Goal: Task Accomplishment & Management: Complete application form

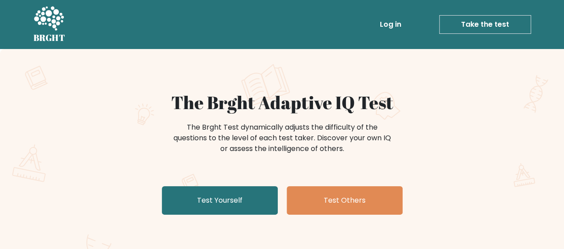
click at [467, 32] on link "Take the test" at bounding box center [485, 24] width 92 height 19
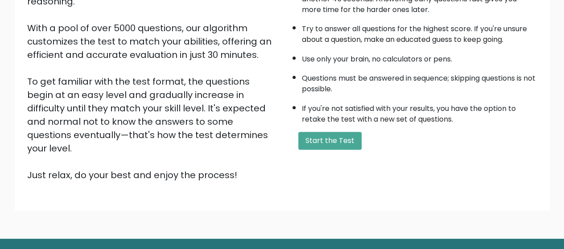
scroll to position [146, 0]
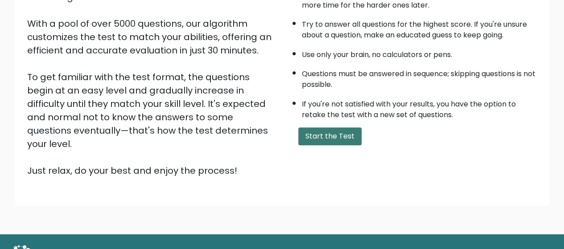
click at [334, 138] on button "Start the Test" at bounding box center [329, 136] width 63 height 18
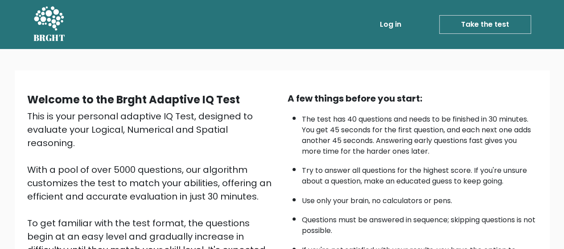
click at [390, 21] on link "Log in" at bounding box center [390, 25] width 29 height 18
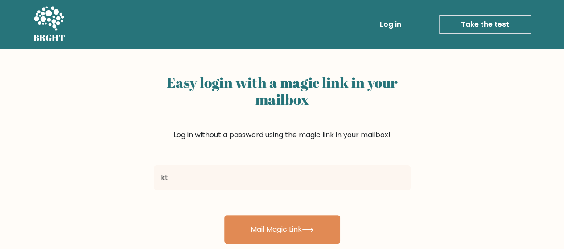
type input "k"
type input "[EMAIL_ADDRESS][DOMAIN_NAME]"
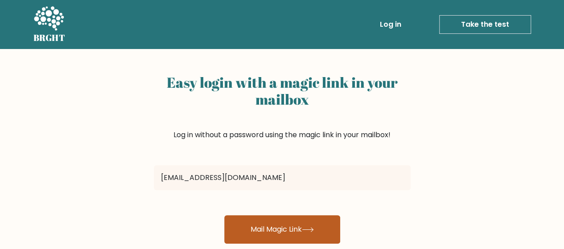
click at [268, 229] on button "Mail Magic Link" at bounding box center [282, 229] width 116 height 29
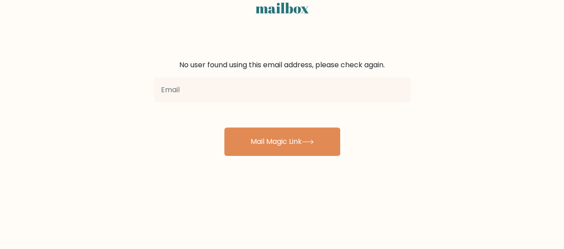
scroll to position [92, 0]
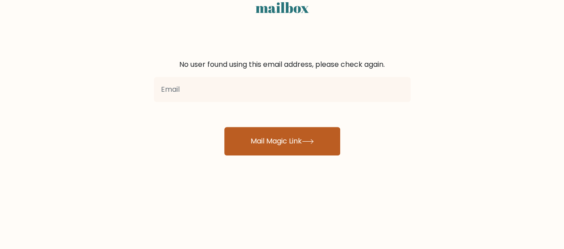
click at [283, 142] on button "Mail Magic Link" at bounding box center [282, 141] width 116 height 29
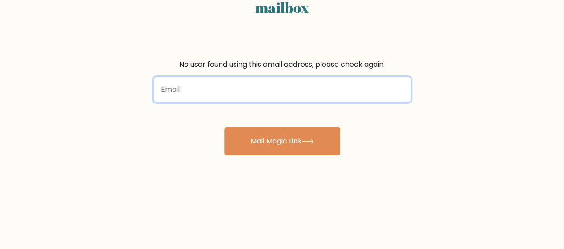
click at [254, 90] on input "email" at bounding box center [282, 89] width 257 height 25
type input "[EMAIL_ADDRESS][DOMAIN_NAME]"
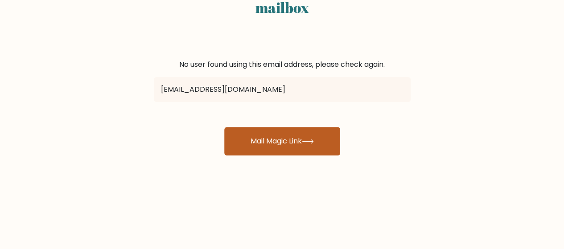
click at [279, 145] on button "Mail Magic Link" at bounding box center [282, 141] width 116 height 29
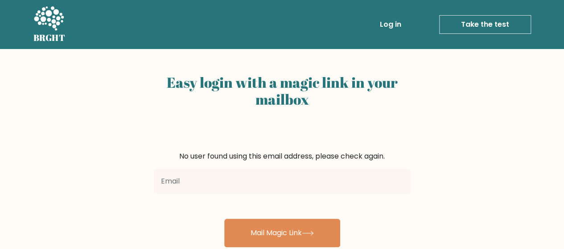
click at [479, 26] on link "Take the test" at bounding box center [485, 24] width 92 height 19
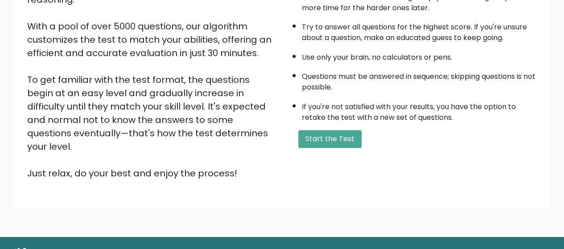
scroll to position [159, 0]
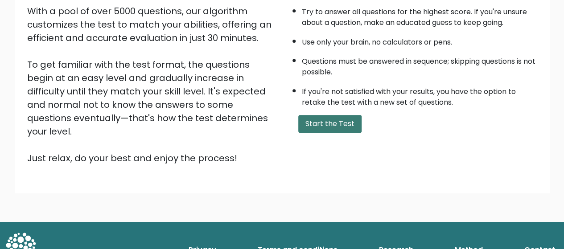
click at [328, 121] on button "Start the Test" at bounding box center [329, 124] width 63 height 18
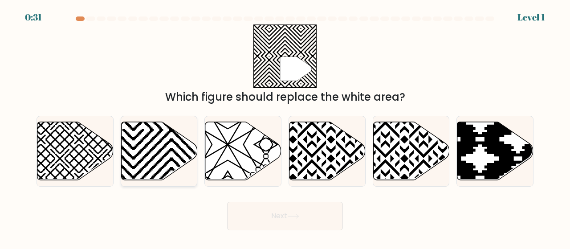
click at [145, 149] on icon at bounding box center [159, 151] width 76 height 58
click at [285, 127] on input "b." at bounding box center [285, 126] width 0 height 2
radio input "true"
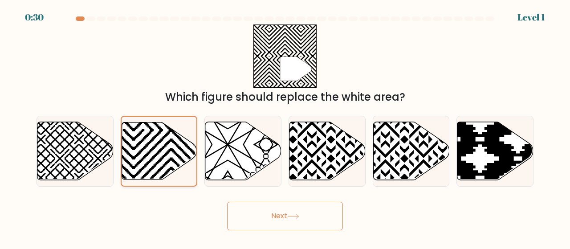
click at [145, 149] on icon at bounding box center [159, 150] width 75 height 57
click at [285, 127] on input "b." at bounding box center [285, 126] width 0 height 2
click at [254, 209] on button "Next" at bounding box center [285, 216] width 116 height 29
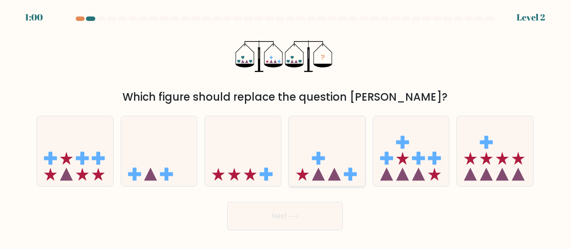
click at [345, 160] on icon at bounding box center [327, 151] width 76 height 63
click at [286, 127] on input "d." at bounding box center [285, 126] width 0 height 2
radio input "true"
click at [305, 209] on button "Next" at bounding box center [285, 216] width 116 height 29
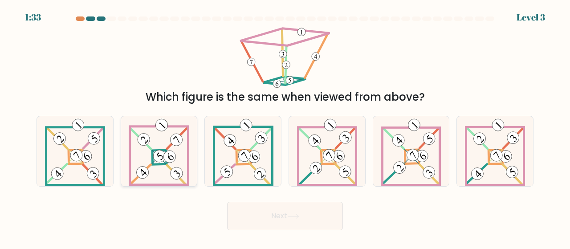
click at [160, 169] on icon at bounding box center [159, 151] width 61 height 70
click at [285, 127] on input "b." at bounding box center [285, 126] width 0 height 2
radio input "true"
click at [308, 213] on button "Next" at bounding box center [285, 216] width 116 height 29
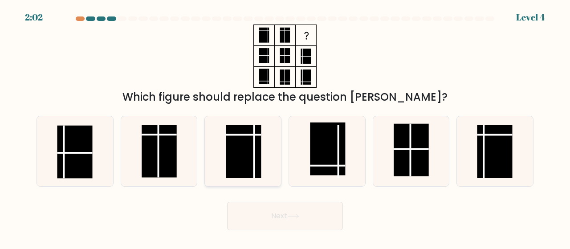
click at [239, 155] on rect at bounding box center [243, 151] width 35 height 53
click at [285, 127] on input "c." at bounding box center [285, 126] width 0 height 2
radio input "true"
click at [498, 156] on rect at bounding box center [495, 151] width 35 height 53
click at [286, 127] on input "f." at bounding box center [285, 126] width 0 height 2
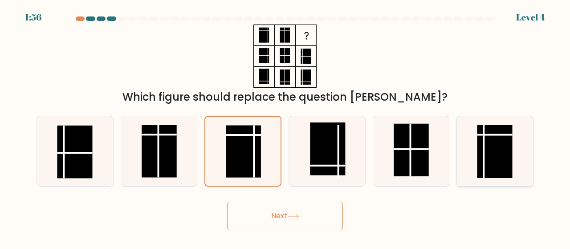
radio input "true"
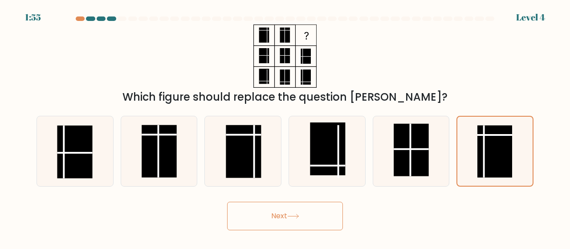
click at [316, 219] on button "Next" at bounding box center [285, 216] width 116 height 29
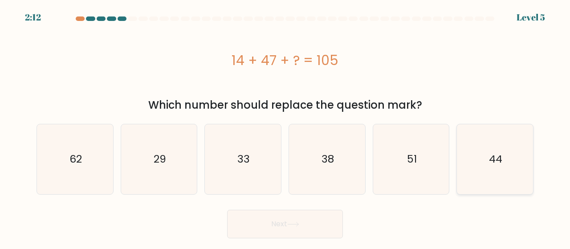
click at [502, 171] on icon "44" at bounding box center [495, 159] width 70 height 70
click at [286, 127] on input "f. 44" at bounding box center [285, 126] width 0 height 2
radio input "true"
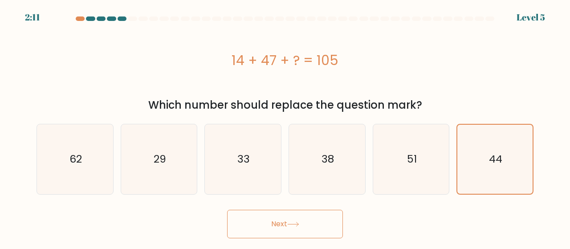
click at [328, 224] on button "Next" at bounding box center [285, 224] width 116 height 29
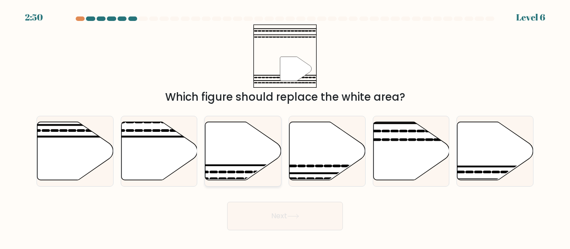
click at [254, 167] on icon at bounding box center [243, 151] width 76 height 58
click at [285, 127] on input "c." at bounding box center [285, 126] width 0 height 2
radio input "true"
click at [486, 157] on icon at bounding box center [496, 151] width 76 height 58
click at [286, 127] on input "f." at bounding box center [285, 126] width 0 height 2
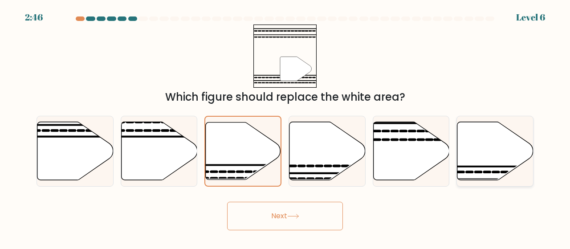
radio input "true"
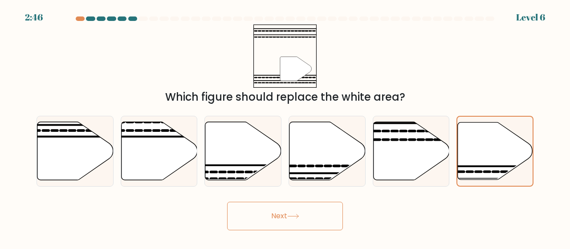
click at [291, 214] on icon at bounding box center [293, 216] width 12 height 5
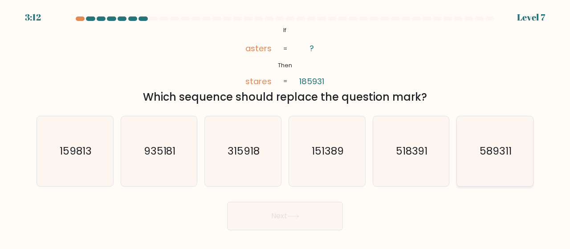
click at [482, 153] on text "589311" at bounding box center [496, 151] width 32 height 15
click at [286, 127] on input "f. 589311" at bounding box center [285, 126] width 0 height 2
radio input "true"
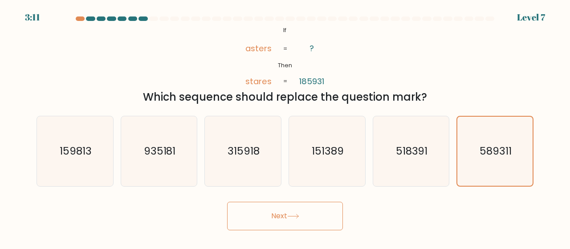
click at [305, 221] on button "Next" at bounding box center [285, 216] width 116 height 29
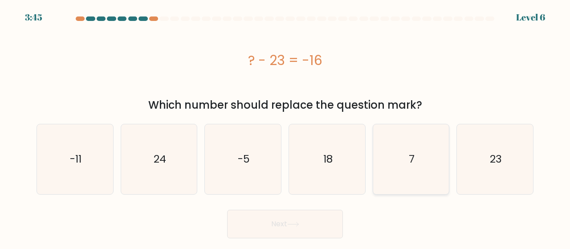
click at [405, 181] on icon "7" at bounding box center [412, 159] width 70 height 70
click at [286, 127] on input "e. 7" at bounding box center [285, 126] width 0 height 2
radio input "true"
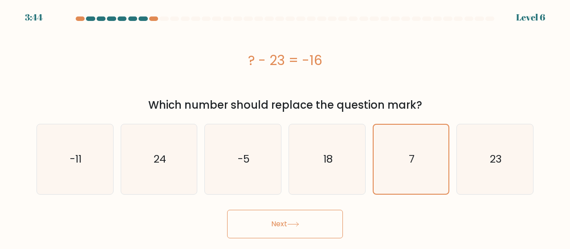
click at [276, 233] on button "Next" at bounding box center [285, 224] width 116 height 29
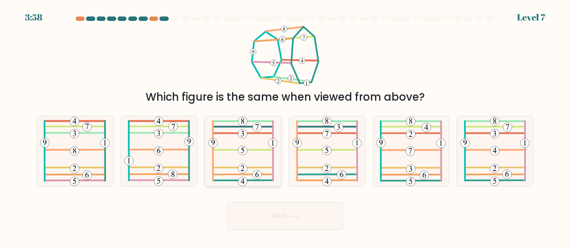
click at [267, 160] on icon at bounding box center [243, 151] width 69 height 70
click at [285, 127] on input "c." at bounding box center [285, 126] width 0 height 2
radio input "true"
click at [283, 216] on button "Next" at bounding box center [285, 216] width 116 height 29
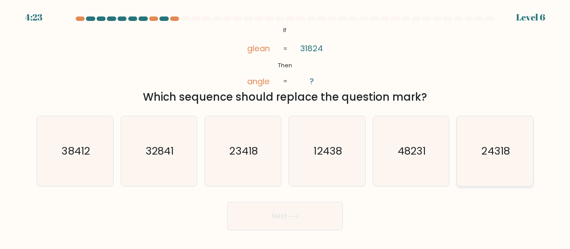
click at [530, 156] on icon "24318" at bounding box center [495, 151] width 70 height 70
click at [286, 127] on input "f. 24318" at bounding box center [285, 126] width 0 height 2
radio input "true"
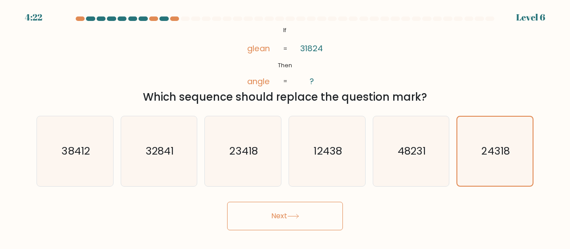
click at [298, 219] on button "Next" at bounding box center [285, 216] width 116 height 29
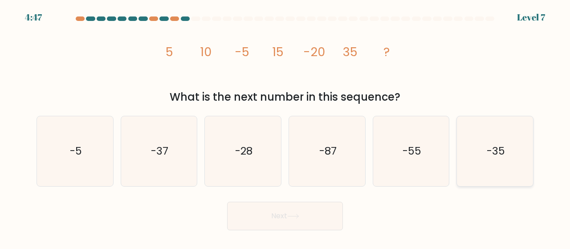
click at [497, 147] on text "-35" at bounding box center [496, 151] width 18 height 15
click at [286, 127] on input "f. -35" at bounding box center [285, 126] width 0 height 2
radio input "true"
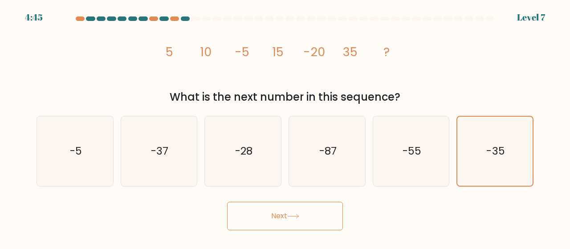
click at [291, 217] on icon at bounding box center [293, 216] width 12 height 5
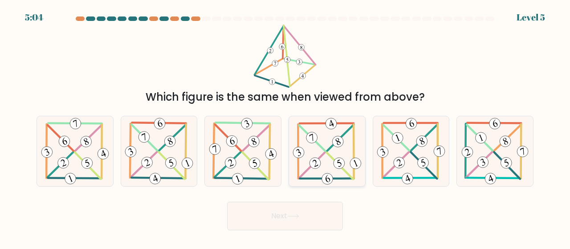
click at [326, 170] on icon at bounding box center [327, 151] width 72 height 70
click at [286, 127] on input "d." at bounding box center [285, 126] width 0 height 2
radio input "true"
click at [292, 216] on icon at bounding box center [293, 216] width 12 height 5
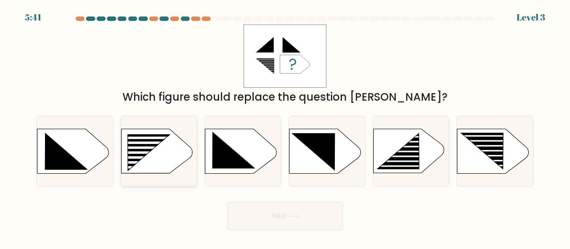
click at [168, 164] on rect at bounding box center [124, 134] width 198 height 151
click at [285, 127] on input "b." at bounding box center [285, 126] width 0 height 2
radio input "true"
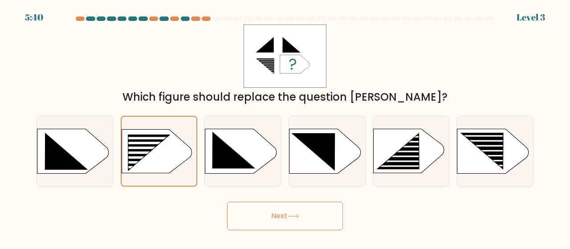
click at [312, 216] on button "Next" at bounding box center [285, 216] width 116 height 29
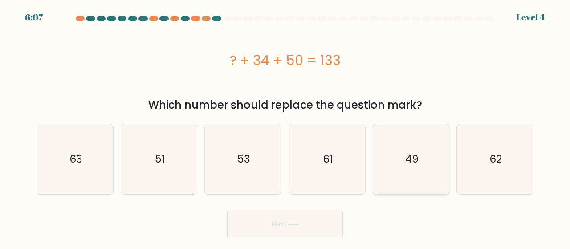
click at [415, 155] on text "49" at bounding box center [412, 159] width 13 height 15
click at [286, 127] on input "e. 49" at bounding box center [285, 126] width 0 height 2
radio input "true"
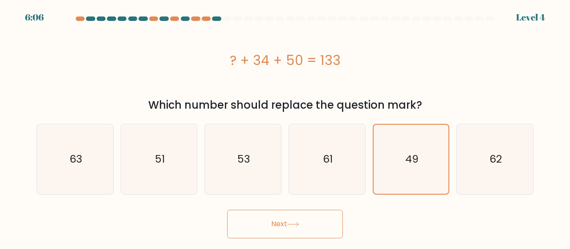
click at [273, 230] on button "Next" at bounding box center [285, 224] width 116 height 29
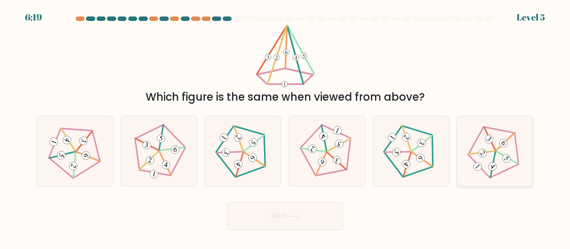
click at [499, 145] on icon at bounding box center [496, 151] width 56 height 56
click at [286, 127] on input "f." at bounding box center [285, 126] width 0 height 2
radio input "true"
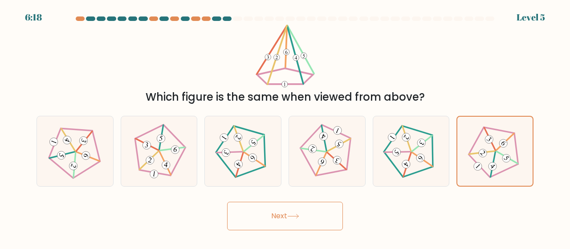
click at [291, 218] on icon at bounding box center [293, 216] width 12 height 5
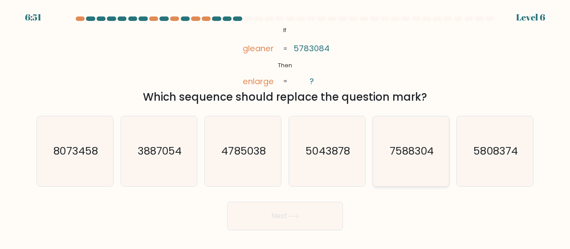
click at [411, 163] on icon "7588304" at bounding box center [412, 151] width 70 height 70
click at [286, 127] on input "e. 7588304" at bounding box center [285, 126] width 0 height 2
radio input "true"
click at [283, 213] on button "Next" at bounding box center [285, 216] width 116 height 29
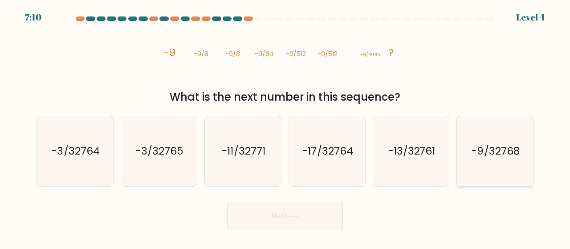
click at [475, 171] on icon "-9/32768" at bounding box center [495, 151] width 70 height 70
click at [286, 127] on input "f. -9/32768" at bounding box center [285, 126] width 0 height 2
radio input "true"
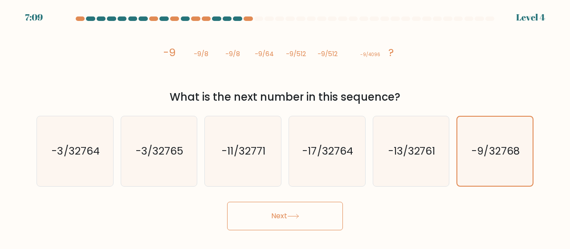
click at [309, 216] on button "Next" at bounding box center [285, 216] width 116 height 29
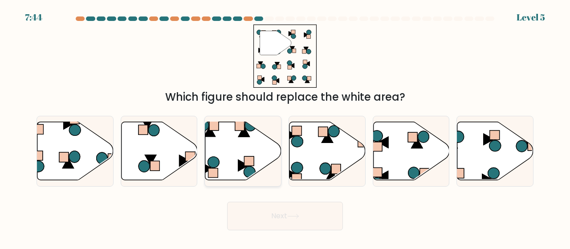
click at [242, 144] on icon at bounding box center [243, 151] width 76 height 58
click at [285, 127] on input "c." at bounding box center [285, 126] width 0 height 2
radio input "true"
click at [284, 214] on button "Next" at bounding box center [285, 216] width 116 height 29
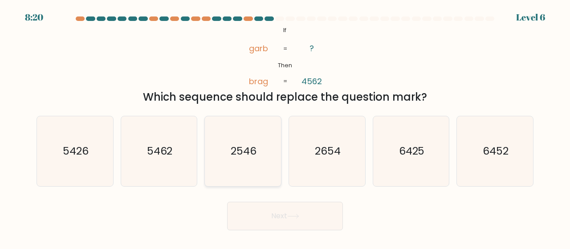
click at [249, 140] on icon "2546" at bounding box center [243, 151] width 70 height 70
click at [285, 127] on input "c. 2546" at bounding box center [285, 126] width 0 height 2
radio input "true"
click at [271, 222] on button "Next" at bounding box center [285, 216] width 116 height 29
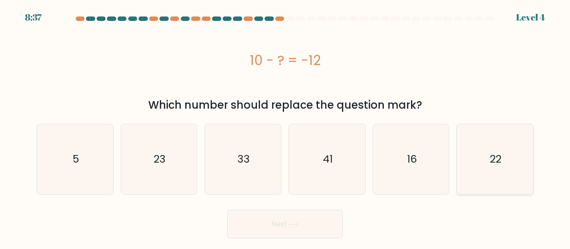
click at [489, 156] on icon "22" at bounding box center [495, 159] width 70 height 70
click at [286, 127] on input "f. 22" at bounding box center [285, 126] width 0 height 2
radio input "true"
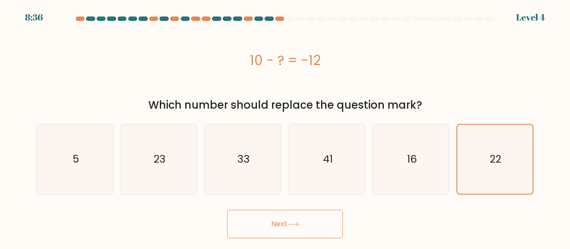
click at [298, 222] on icon at bounding box center [293, 224] width 12 height 5
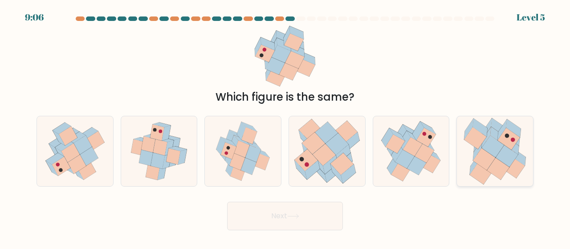
click at [489, 156] on icon at bounding box center [485, 159] width 22 height 22
click at [286, 127] on input "f." at bounding box center [285, 126] width 0 height 2
radio input "true"
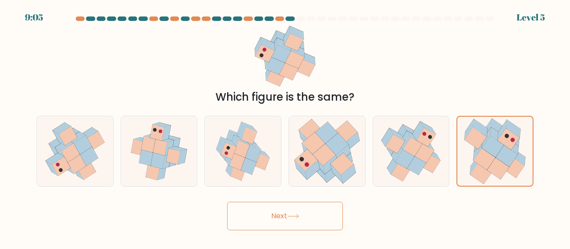
click at [292, 222] on button "Next" at bounding box center [285, 216] width 116 height 29
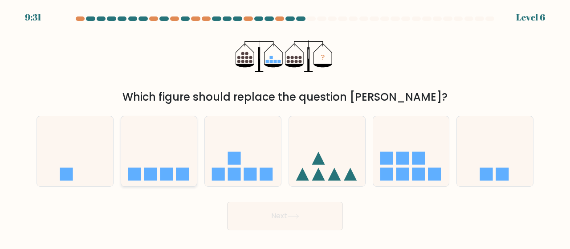
click at [181, 164] on icon at bounding box center [159, 151] width 76 height 63
click at [285, 127] on input "b." at bounding box center [285, 126] width 0 height 2
radio input "true"
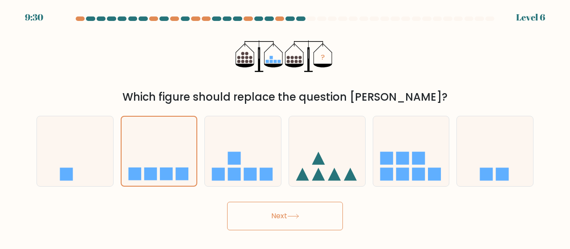
click at [267, 211] on button "Next" at bounding box center [285, 216] width 116 height 29
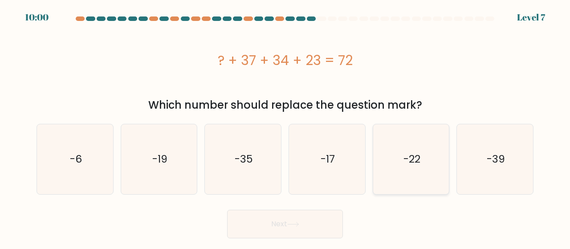
click at [406, 167] on icon "-22" at bounding box center [412, 159] width 70 height 70
click at [286, 127] on input "e. -22" at bounding box center [285, 126] width 0 height 2
radio input "true"
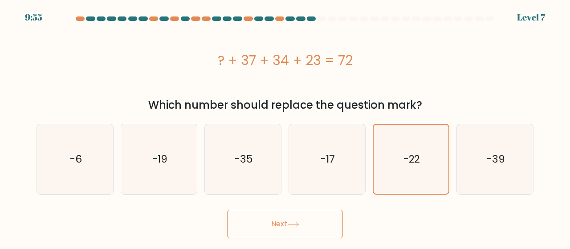
click at [285, 229] on button "Next" at bounding box center [285, 224] width 116 height 29
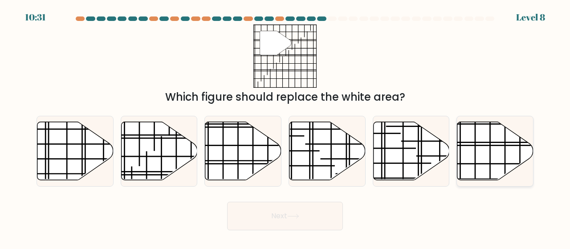
click at [507, 145] on line at bounding box center [519, 145] width 152 height 0
click at [286, 127] on input "f." at bounding box center [285, 126] width 0 height 2
radio input "true"
click at [297, 221] on button "Next" at bounding box center [285, 216] width 116 height 29
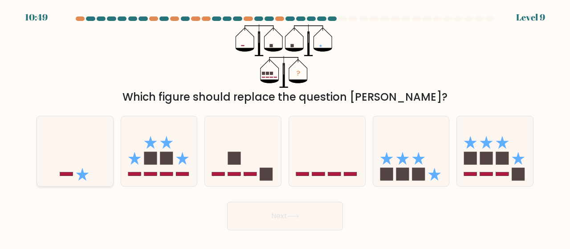
click at [62, 172] on icon at bounding box center [75, 151] width 76 height 63
click at [285, 127] on input "a." at bounding box center [285, 126] width 0 height 2
radio input "true"
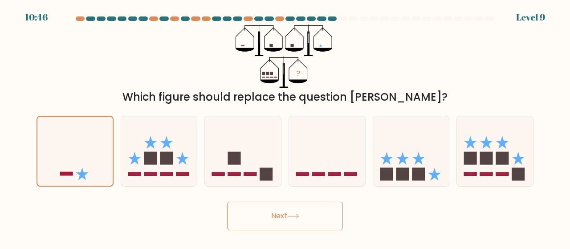
click at [246, 209] on button "Next" at bounding box center [285, 216] width 116 height 29
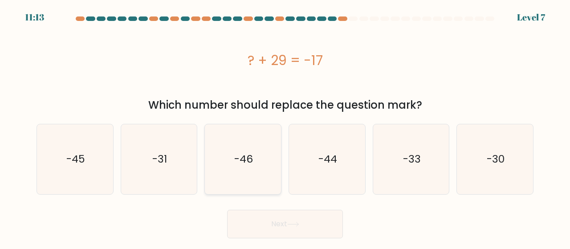
click at [238, 176] on icon "-46" at bounding box center [243, 159] width 70 height 70
click at [285, 127] on input "c. -46" at bounding box center [285, 126] width 0 height 2
radio input "true"
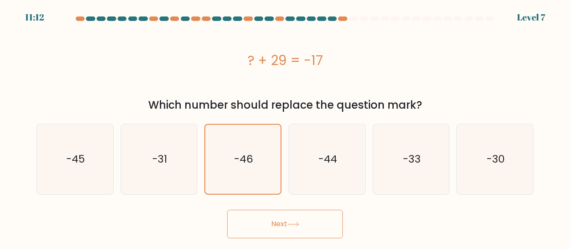
click at [304, 229] on button "Next" at bounding box center [285, 224] width 116 height 29
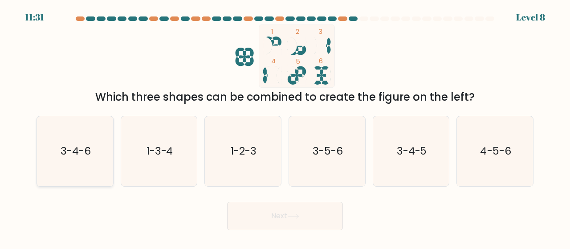
click at [90, 165] on icon "3-4-6" at bounding box center [75, 151] width 70 height 70
click at [285, 127] on input "a. 3-4-6" at bounding box center [285, 126] width 0 height 2
radio input "true"
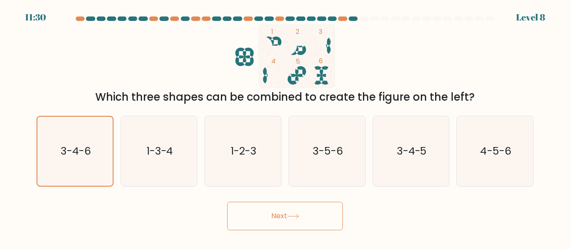
click at [264, 222] on button "Next" at bounding box center [285, 216] width 116 height 29
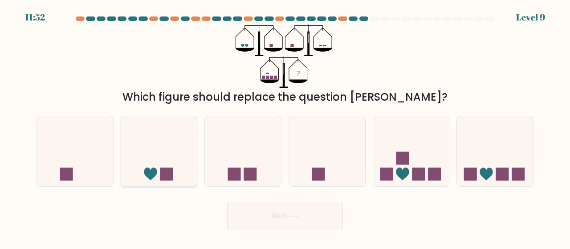
click at [152, 173] on icon at bounding box center [150, 174] width 13 height 13
click at [285, 127] on input "b." at bounding box center [285, 126] width 0 height 2
radio input "true"
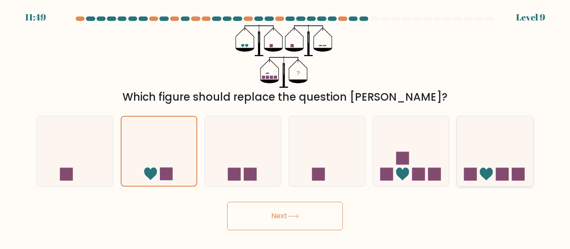
click at [501, 162] on icon at bounding box center [495, 151] width 76 height 63
click at [286, 127] on input "f." at bounding box center [285, 126] width 0 height 2
radio input "true"
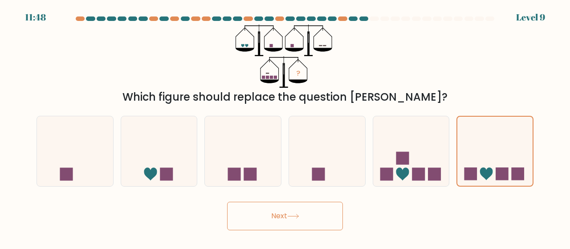
click at [310, 222] on button "Next" at bounding box center [285, 216] width 116 height 29
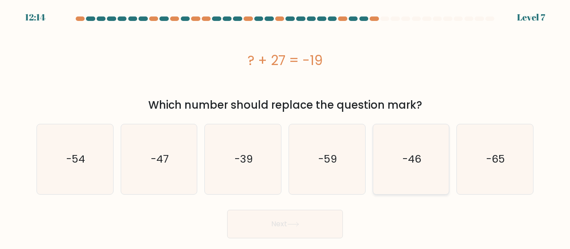
click at [417, 162] on text "-46" at bounding box center [412, 159] width 19 height 15
click at [286, 127] on input "e. -46" at bounding box center [285, 126] width 0 height 2
radio input "true"
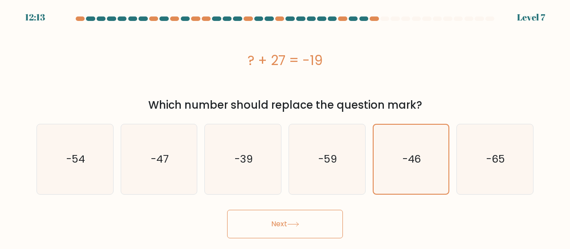
click at [242, 221] on button "Next" at bounding box center [285, 224] width 116 height 29
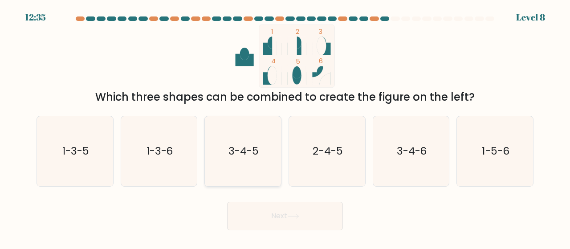
click at [249, 123] on icon "3-4-5" at bounding box center [243, 151] width 70 height 70
click at [285, 125] on input "c. 3-4-5" at bounding box center [285, 126] width 0 height 2
radio input "true"
click at [266, 214] on button "Next" at bounding box center [285, 216] width 116 height 29
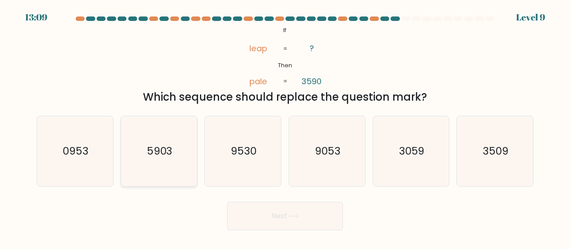
click at [165, 148] on text "5903" at bounding box center [160, 151] width 26 height 15
click at [285, 127] on input "b. 5903" at bounding box center [285, 126] width 0 height 2
radio input "true"
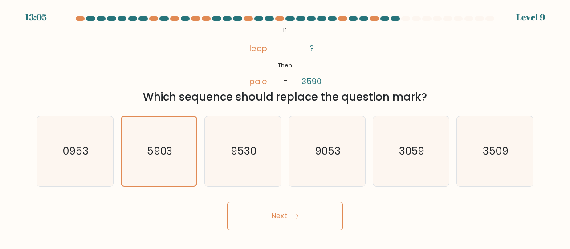
click at [296, 214] on icon at bounding box center [293, 216] width 12 height 5
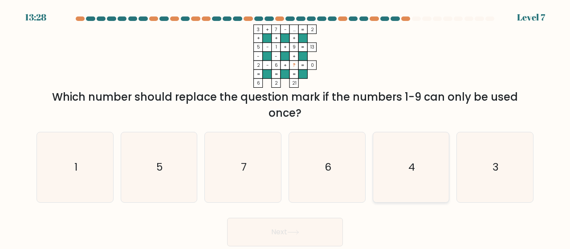
click at [413, 155] on icon "4" at bounding box center [412, 167] width 70 height 70
click at [286, 127] on input "e. 4" at bounding box center [285, 126] width 0 height 2
radio input "true"
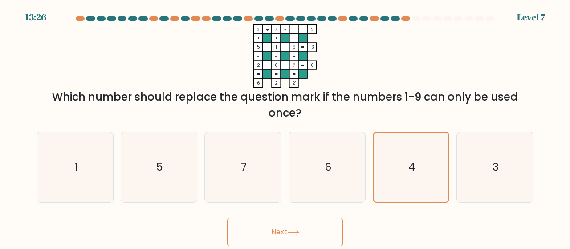
click at [326, 237] on button "Next" at bounding box center [285, 232] width 116 height 29
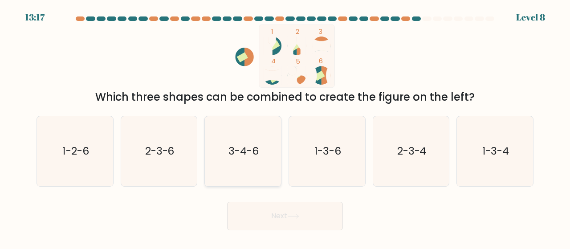
click at [219, 167] on icon "3-4-6" at bounding box center [243, 151] width 70 height 70
click at [285, 127] on input "c. 3-4-6" at bounding box center [285, 126] width 0 height 2
radio input "true"
click at [254, 213] on button "Next" at bounding box center [285, 216] width 116 height 29
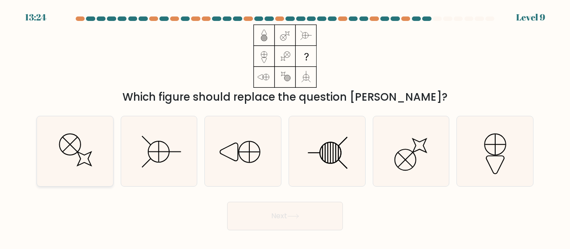
click at [96, 152] on icon at bounding box center [75, 151] width 70 height 70
click at [285, 127] on input "a." at bounding box center [285, 126] width 0 height 2
radio input "true"
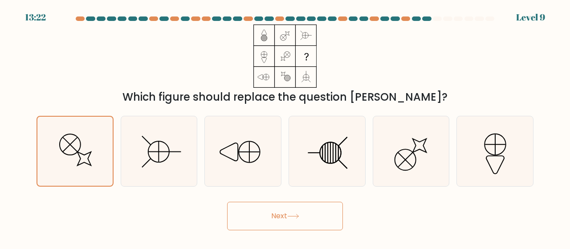
click at [301, 222] on button "Next" at bounding box center [285, 216] width 116 height 29
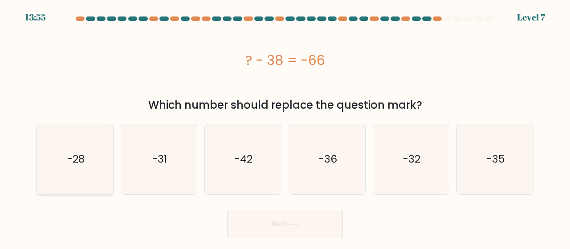
click at [86, 168] on icon "-28" at bounding box center [75, 159] width 70 height 70
click at [285, 127] on input "a. -28" at bounding box center [285, 126] width 0 height 2
radio input "true"
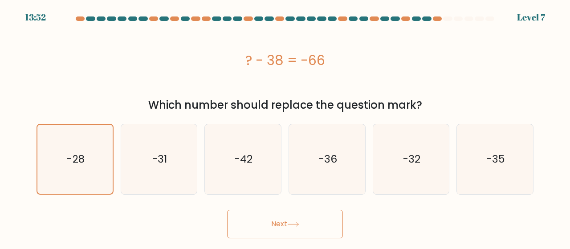
click at [259, 223] on button "Next" at bounding box center [285, 224] width 116 height 29
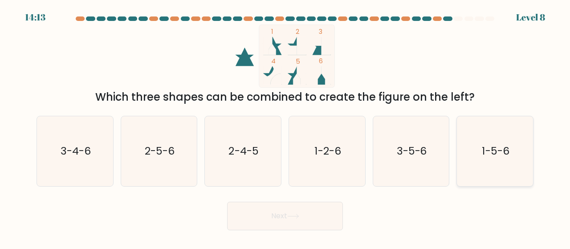
click at [485, 171] on icon "1-5-6" at bounding box center [495, 151] width 70 height 70
click at [286, 127] on input "f. 1-5-6" at bounding box center [285, 126] width 0 height 2
radio input "true"
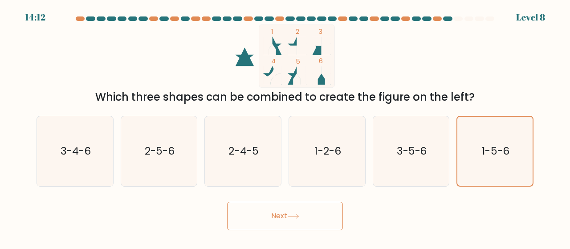
click at [319, 222] on button "Next" at bounding box center [285, 216] width 116 height 29
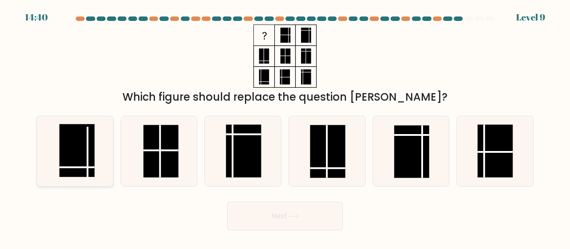
click at [77, 167] on line at bounding box center [76, 167] width 35 height 0
click at [285, 127] on input "a." at bounding box center [285, 126] width 0 height 2
radio input "true"
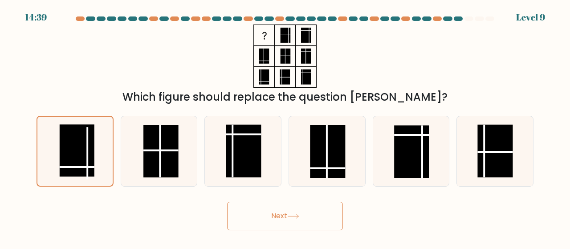
click at [249, 209] on button "Next" at bounding box center [285, 216] width 116 height 29
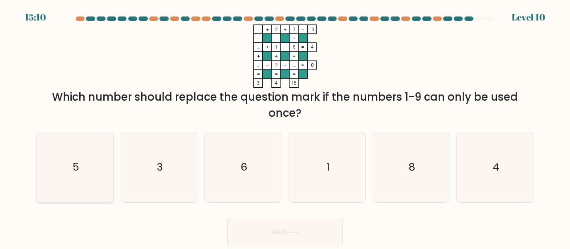
click at [77, 183] on icon "5" at bounding box center [75, 167] width 70 height 70
click at [285, 127] on input "a. 5" at bounding box center [285, 126] width 0 height 2
radio input "true"
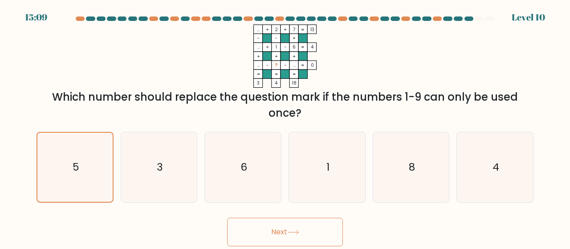
click at [281, 229] on button "Next" at bounding box center [285, 232] width 116 height 29
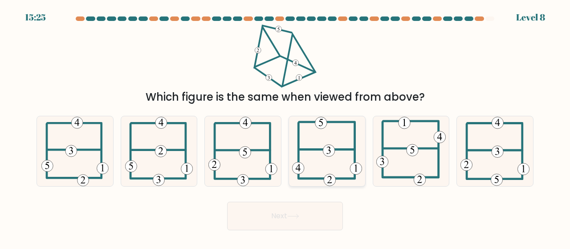
click at [324, 150] on 473 at bounding box center [329, 151] width 12 height 12
click at [286, 127] on input "d." at bounding box center [285, 126] width 0 height 2
radio input "true"
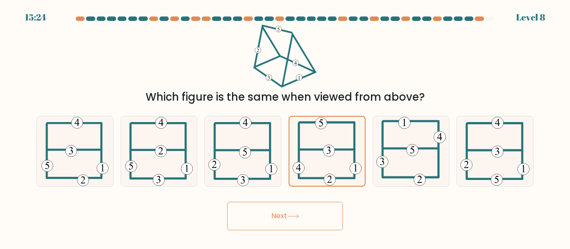
click at [290, 216] on icon at bounding box center [293, 216] width 12 height 5
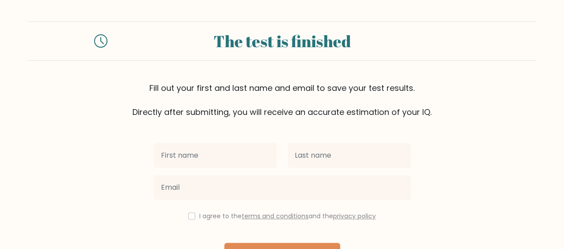
type input "r"
type input "Trixia Marie"
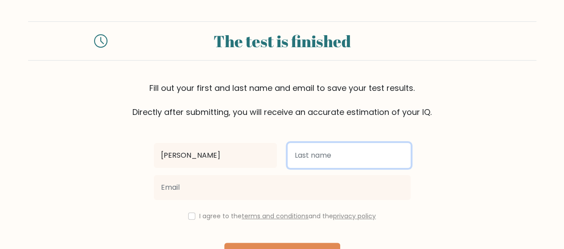
click at [333, 154] on input "text" at bounding box center [348, 155] width 123 height 25
type input "Perocho"
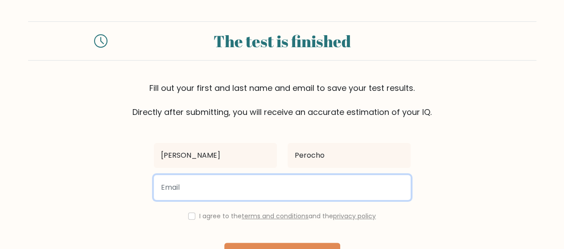
click at [251, 193] on input "email" at bounding box center [282, 187] width 257 height 25
type input "trixiamarie.smm05@gmail.com"
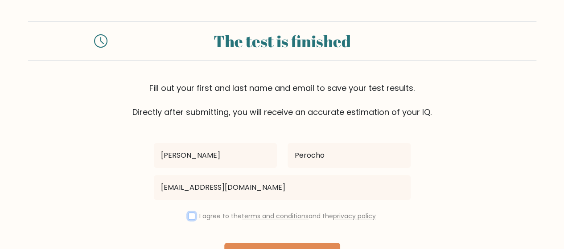
click at [189, 218] on input "checkbox" at bounding box center [191, 216] width 7 height 7
checkbox input "true"
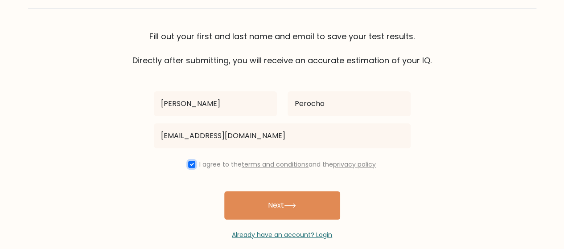
scroll to position [54, 0]
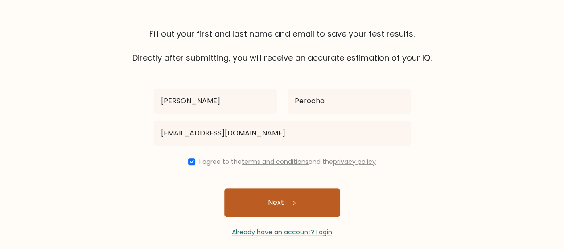
click at [284, 201] on button "Next" at bounding box center [282, 203] width 116 height 29
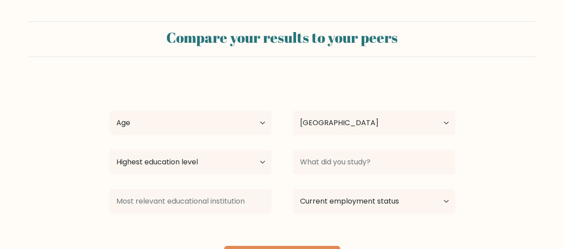
select select "TW"
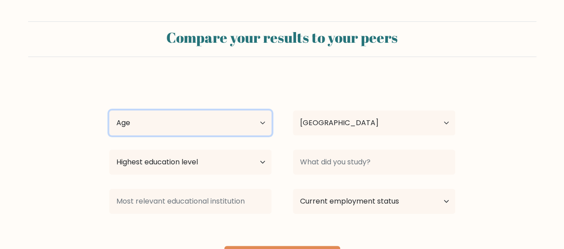
click at [202, 126] on select "Age Under 18 years old 18-24 years old 25-34 years old 35-44 years old 45-54 ye…" at bounding box center [190, 123] width 162 height 25
select select "25_34"
click at [109, 111] on select "Age Under 18 years old 18-24 years old 25-34 years old 35-44 years old 45-54 ye…" at bounding box center [190, 123] width 162 height 25
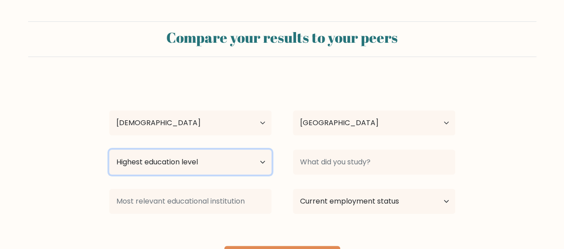
click at [253, 169] on select "Highest education level No schooling Primary Lower Secondary Upper Secondary Oc…" at bounding box center [190, 162] width 162 height 25
select select "bachelors_degree"
click at [109, 150] on select "Highest education level No schooling Primary Lower Secondary Upper Secondary Oc…" at bounding box center [190, 162] width 162 height 25
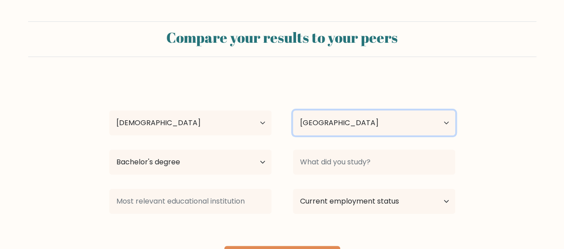
click at [318, 129] on select "Country Afghanistan Albania Algeria American Samoa Andorra Angola Anguilla Anta…" at bounding box center [374, 123] width 162 height 25
select select "PH"
click at [293, 111] on select "Country Afghanistan Albania Algeria American Samoa Andorra Angola Anguilla Anta…" at bounding box center [374, 123] width 162 height 25
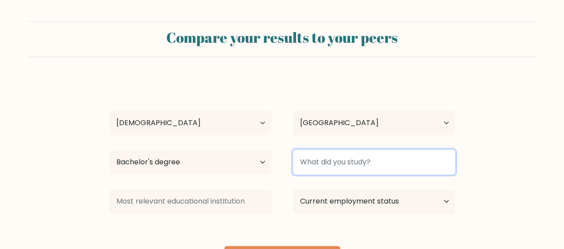
click at [314, 162] on input at bounding box center [374, 162] width 162 height 25
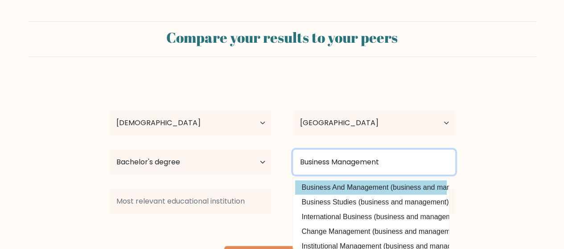
type input "Business Management"
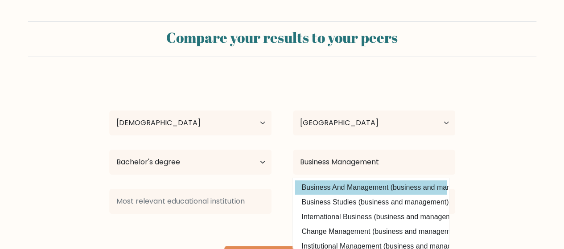
click at [406, 189] on div "Trixia Marie Perocho Age Under 18 years old 18-24 years old 25-34 years old 35-…" at bounding box center [282, 176] width 357 height 196
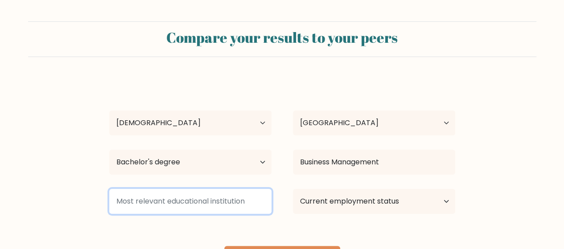
click at [235, 206] on input at bounding box center [190, 201] width 162 height 25
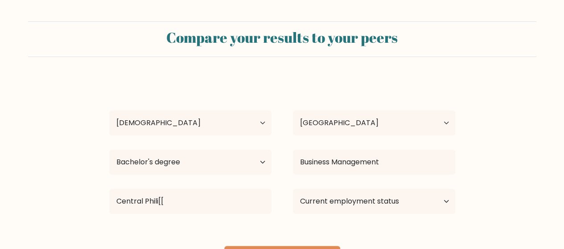
click at [227, 222] on div "Trixia Marie Perocho Age Under 18 years old 18-24 years old 25-34 years old 35-…" at bounding box center [282, 176] width 357 height 196
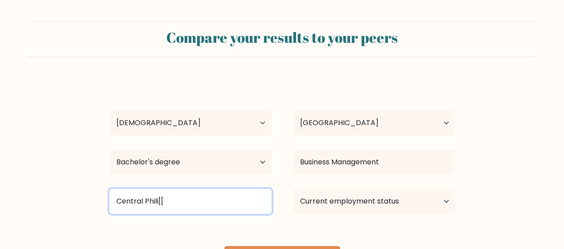
click at [231, 198] on input "Central Phili[[" at bounding box center [190, 201] width 162 height 25
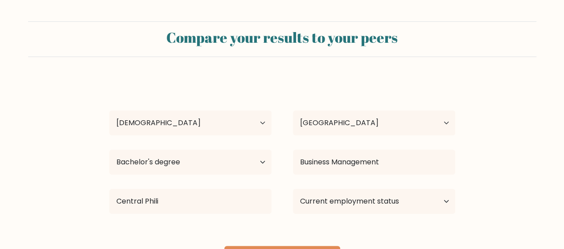
click at [216, 223] on div "Trixia Marie Perocho Age Under 18 years old 18-24 years old 25-34 years old 35-…" at bounding box center [282, 176] width 357 height 196
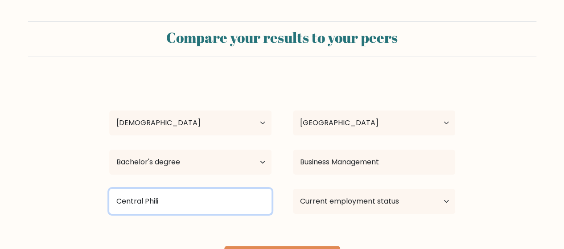
click at [216, 201] on input "Central Phili" at bounding box center [190, 201] width 162 height 25
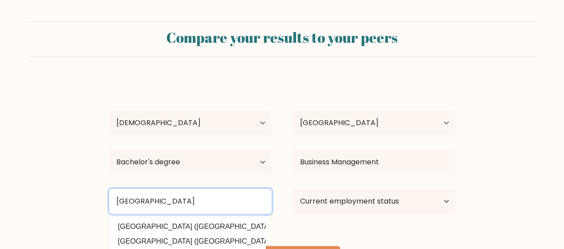
type input "Central Philippine University"
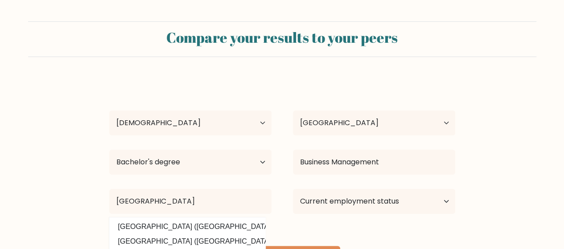
click at [214, 224] on div "Trixia Marie Perocho Age Under 18 years old 18-24 years old 25-34 years old 35-…" at bounding box center [282, 176] width 357 height 196
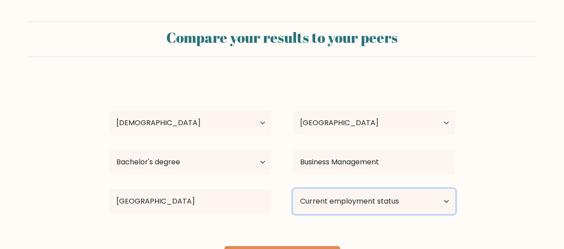
click at [380, 196] on select "Current employment status Employed Student Retired Other / prefer not to answer" at bounding box center [374, 201] width 162 height 25
select select "employed"
click at [293, 189] on select "Current employment status Employed Student Retired Other / prefer not to answer" at bounding box center [374, 201] width 162 height 25
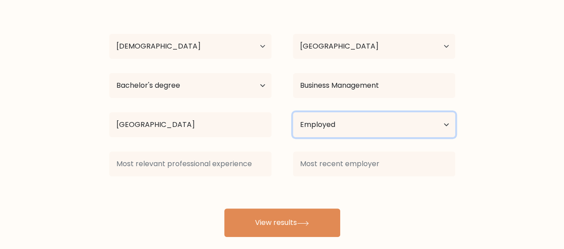
scroll to position [78, 0]
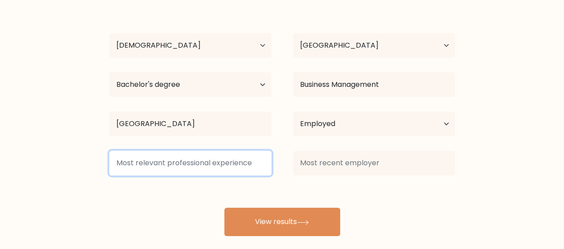
click at [158, 165] on input at bounding box center [190, 163] width 162 height 25
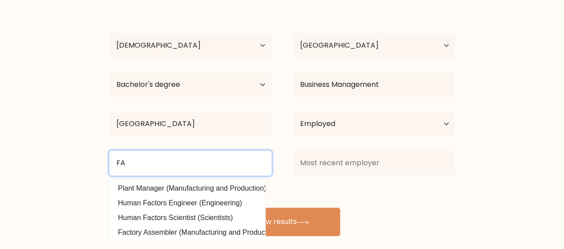
type input "F"
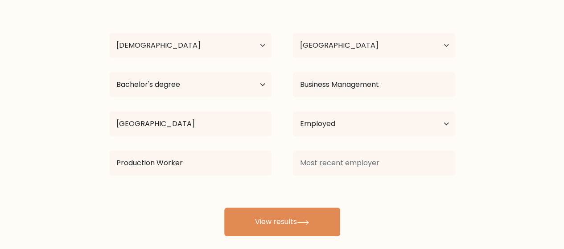
click at [226, 190] on div "Trixia Marie Perocho Age Under 18 years old 18-24 years old 25-34 years old 35-…" at bounding box center [282, 118] width 357 height 235
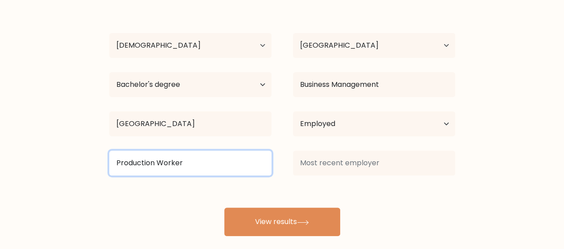
click at [161, 163] on input "Production Worker" at bounding box center [190, 163] width 162 height 25
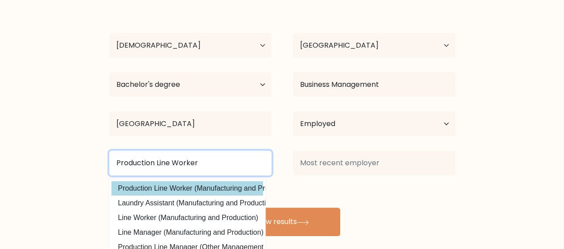
type input "Production Line Worker"
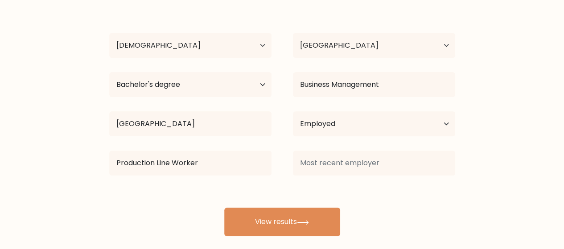
click at [205, 189] on div "Trixia Marie Perocho Age Under 18 years old 18-24 years old 25-34 years old 35-…" at bounding box center [282, 118] width 357 height 235
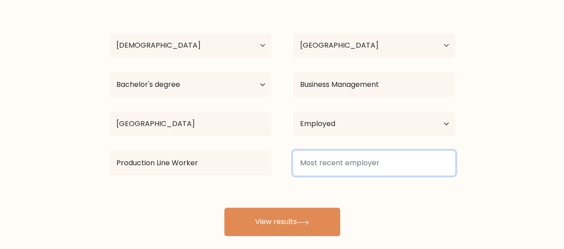
click at [339, 169] on input at bounding box center [374, 163] width 162 height 25
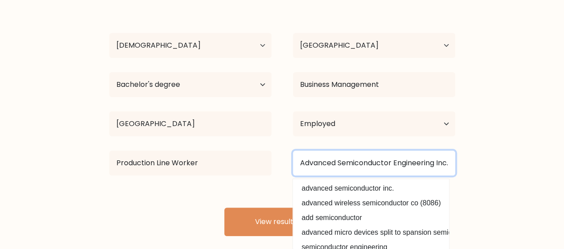
scroll to position [0, 3]
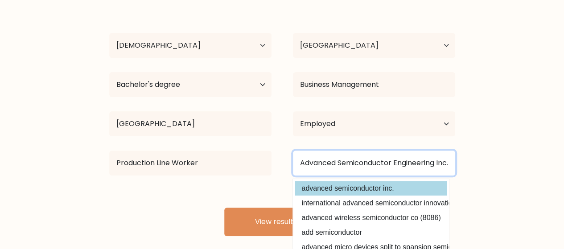
type input "Advanced Semiconductor Engineering Inc."
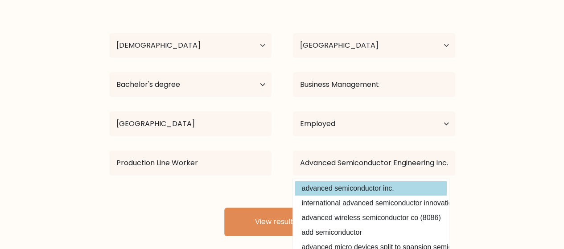
scroll to position [0, 0]
click at [381, 189] on div "Trixia Marie Perocho Age Under 18 years old 18-24 years old 25-34 years old 35-…" at bounding box center [282, 118] width 357 height 235
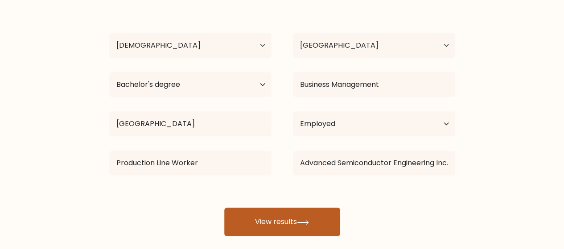
click at [311, 225] on button "View results" at bounding box center [282, 222] width 116 height 29
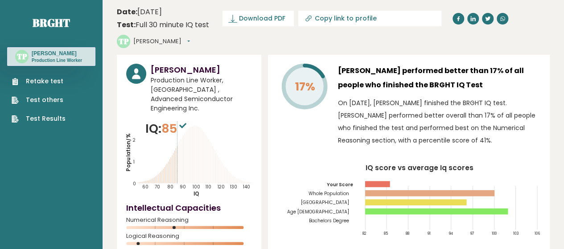
click at [53, 54] on h3 "[PERSON_NAME]" at bounding box center [57, 53] width 50 height 7
